Goal: Task Accomplishment & Management: Use online tool/utility

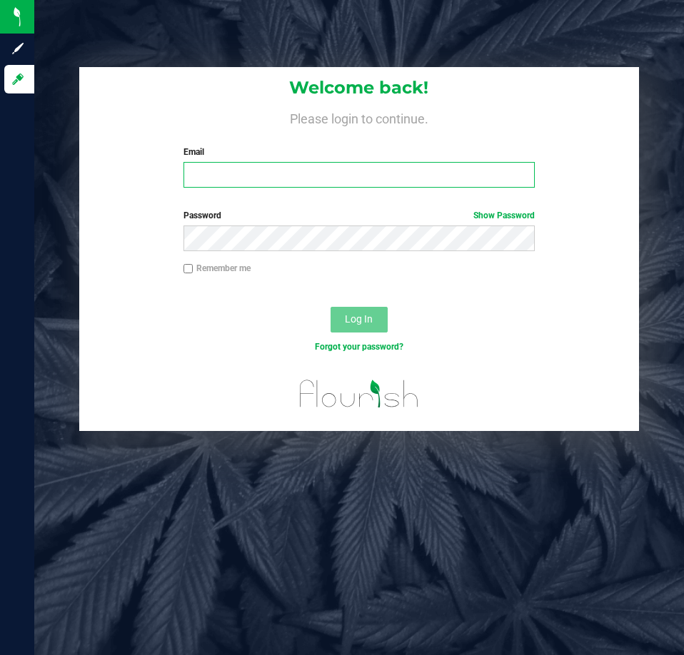
click at [225, 174] on input "Email" at bounding box center [358, 175] width 351 height 26
type input "[EMAIL_ADDRESS][DOMAIN_NAME]"
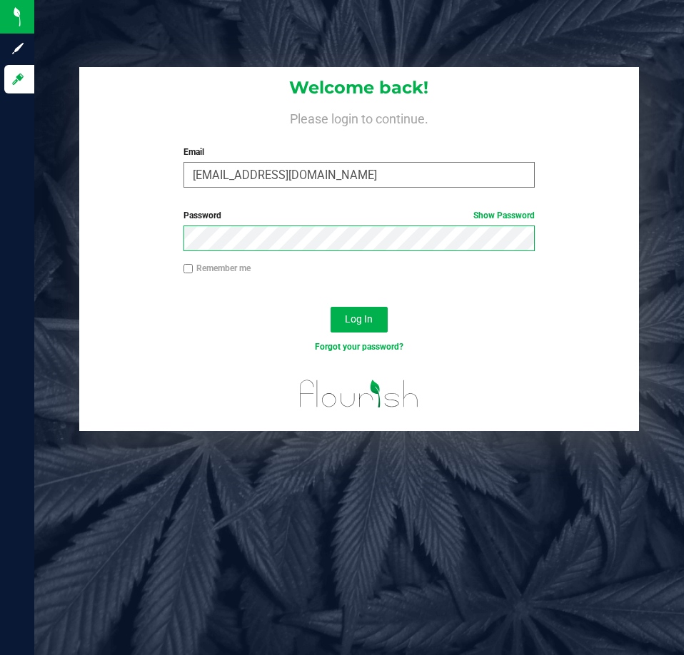
click at [330, 307] on button "Log In" at bounding box center [358, 320] width 57 height 26
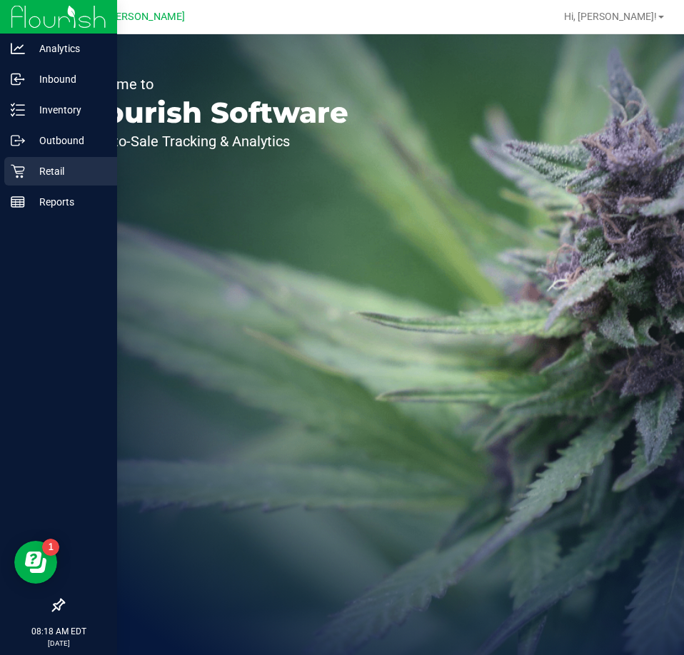
click at [28, 173] on p "Retail" at bounding box center [68, 171] width 86 height 17
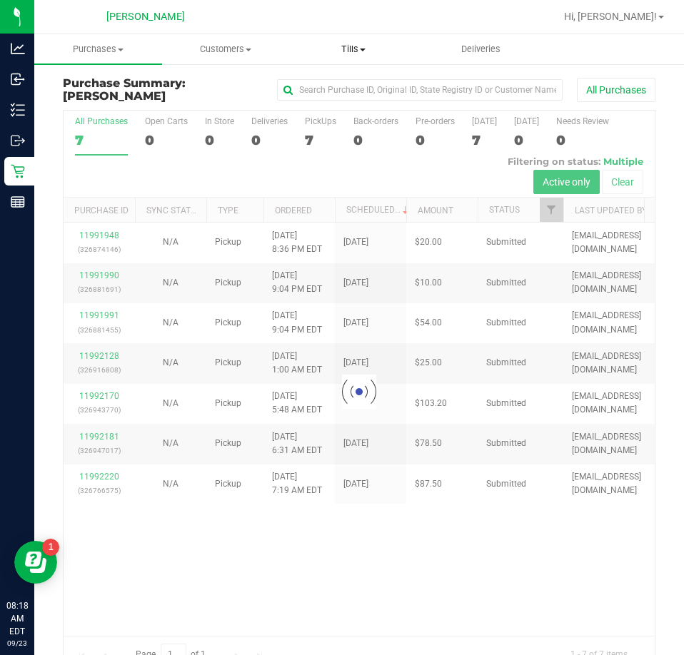
click at [347, 52] on span "Tills" at bounding box center [353, 49] width 126 height 13
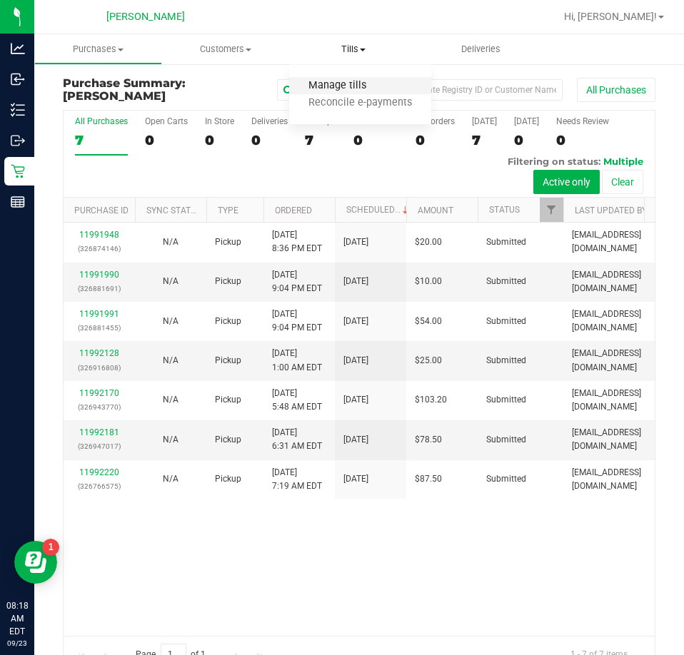
click at [349, 87] on span "Manage tills" at bounding box center [337, 86] width 96 height 12
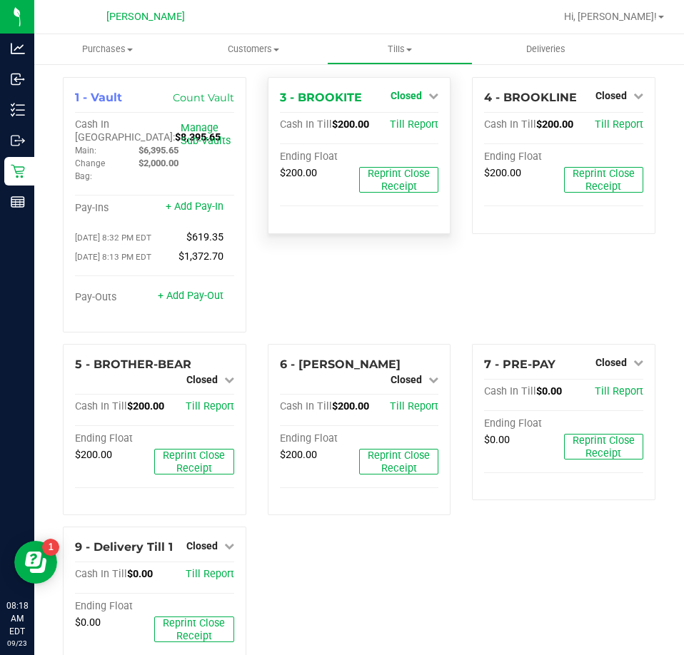
click at [405, 93] on span "Closed" at bounding box center [405, 95] width 31 height 11
click at [408, 123] on link "Open Till" at bounding box center [406, 125] width 38 height 11
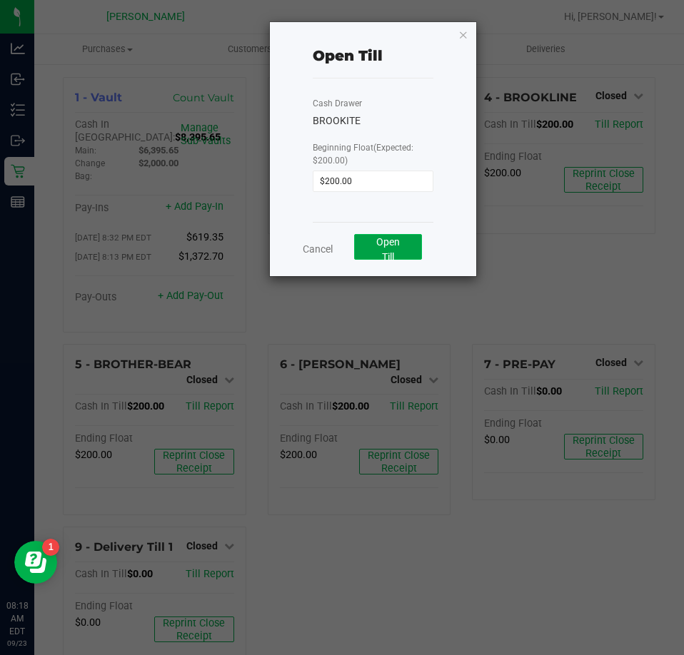
click at [390, 250] on button "Open Till" at bounding box center [388, 247] width 68 height 26
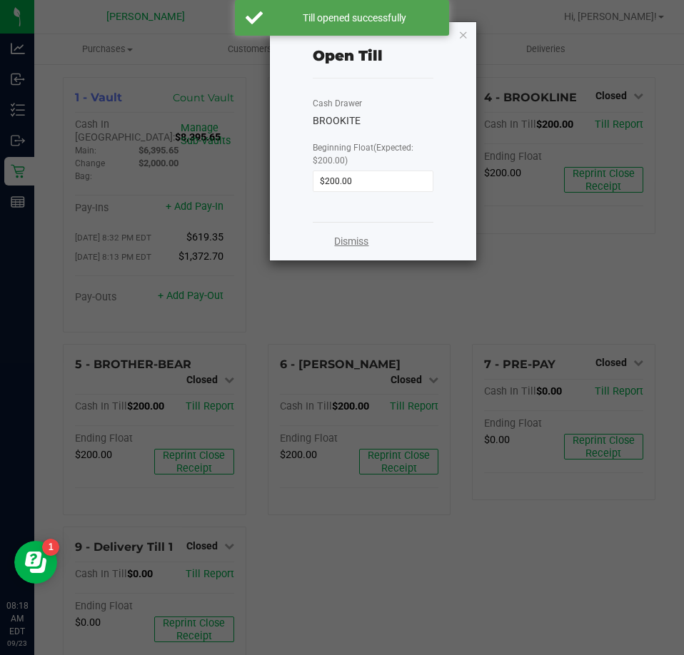
click at [342, 243] on link "Dismiss" at bounding box center [351, 241] width 34 height 15
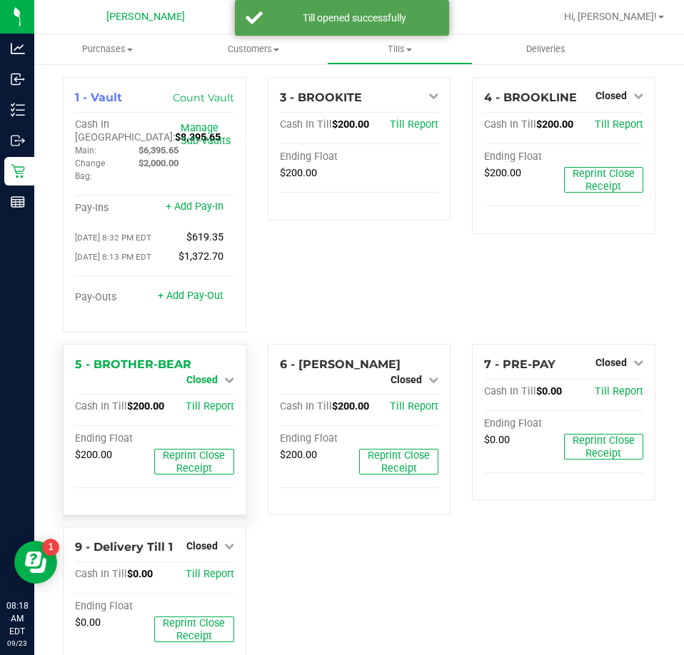
click at [203, 384] on span "Closed" at bounding box center [201, 379] width 31 height 11
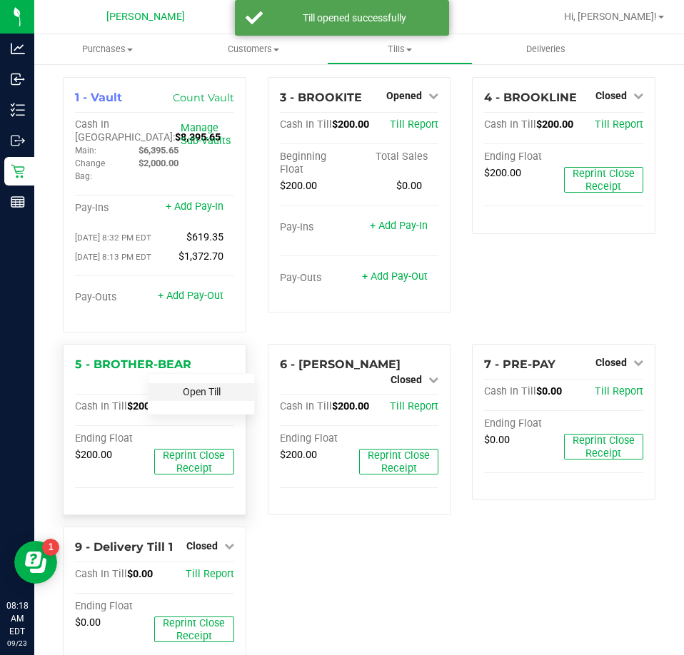
click at [204, 392] on link "Open Till" at bounding box center [202, 391] width 38 height 11
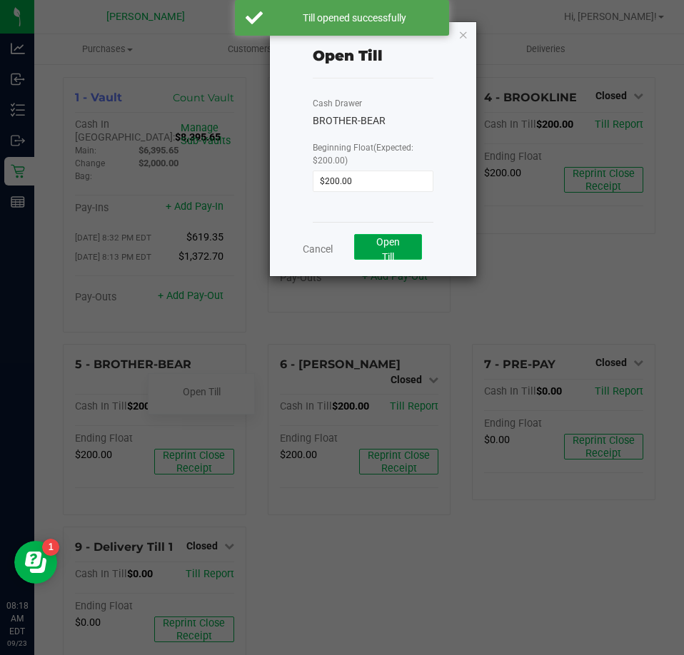
click at [395, 250] on button "Open Till" at bounding box center [388, 247] width 68 height 26
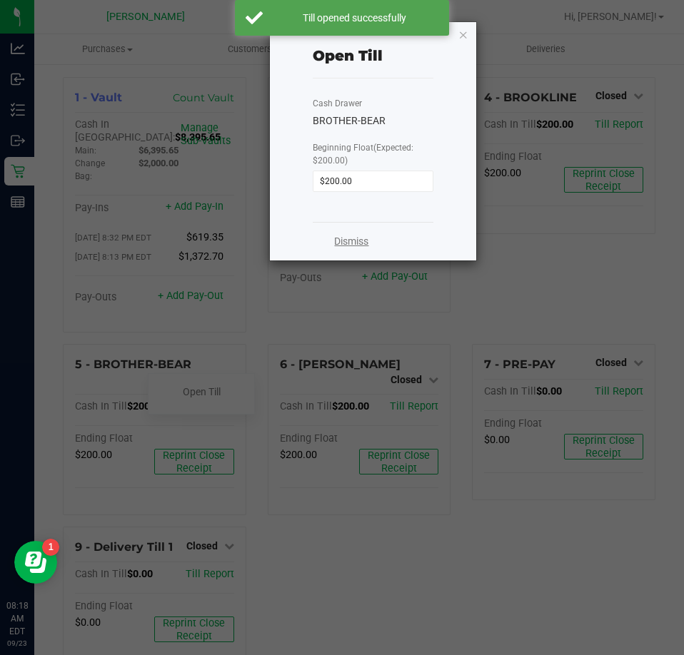
click at [340, 240] on link "Dismiss" at bounding box center [351, 241] width 34 height 15
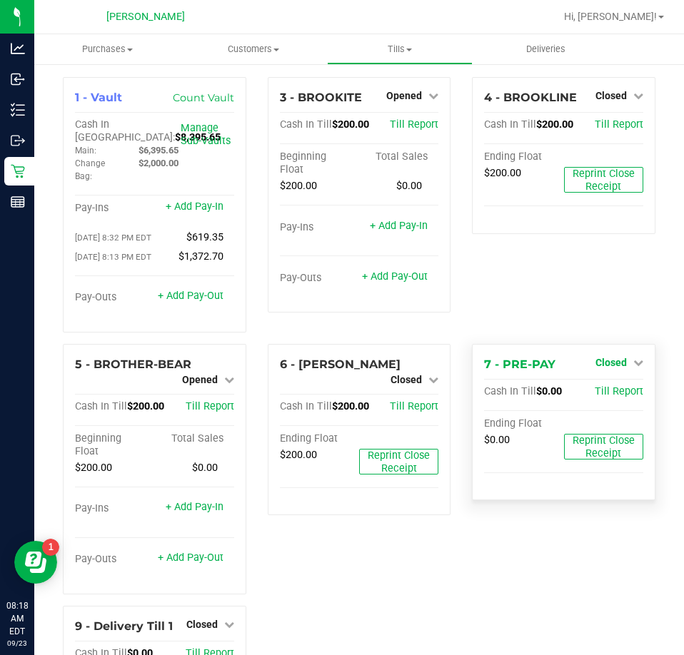
click at [601, 360] on span "Closed" at bounding box center [610, 362] width 31 height 11
click at [601, 396] on link "Open Till" at bounding box center [610, 391] width 38 height 11
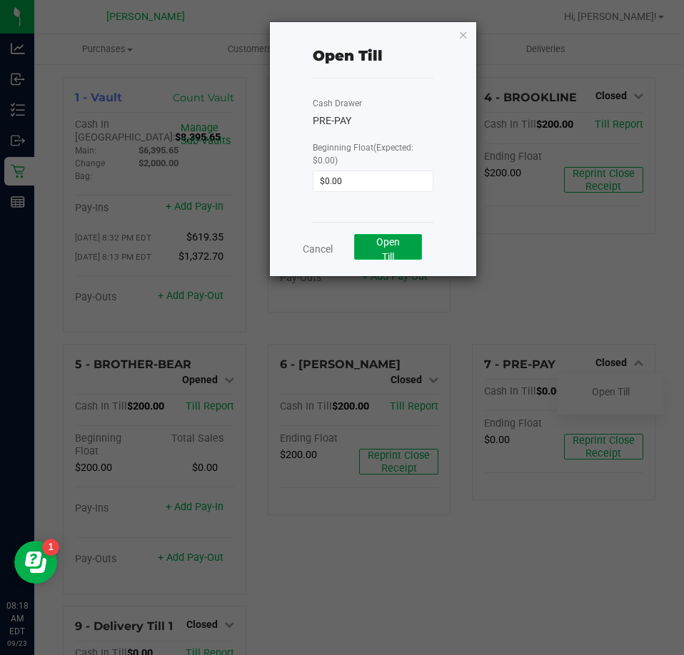
click at [382, 249] on button "Open Till" at bounding box center [388, 247] width 68 height 26
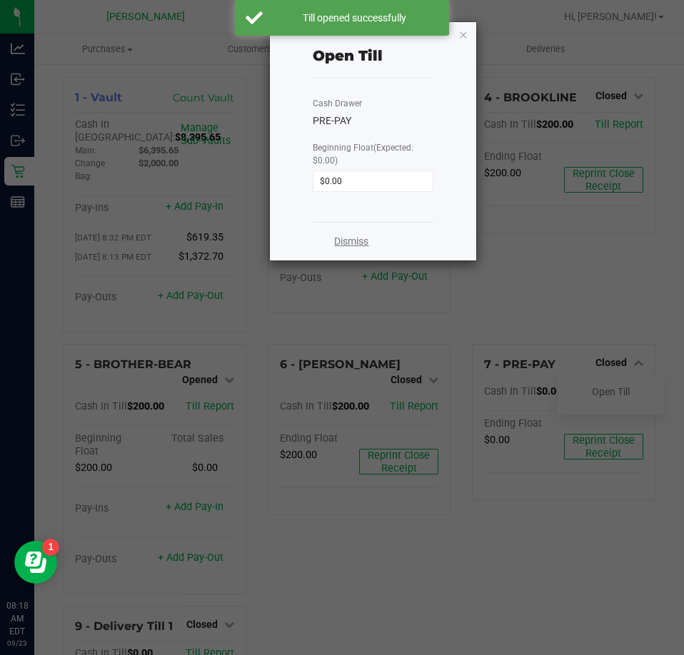
click at [362, 239] on link "Dismiss" at bounding box center [351, 241] width 34 height 15
